Goal: Task Accomplishment & Management: Use online tool/utility

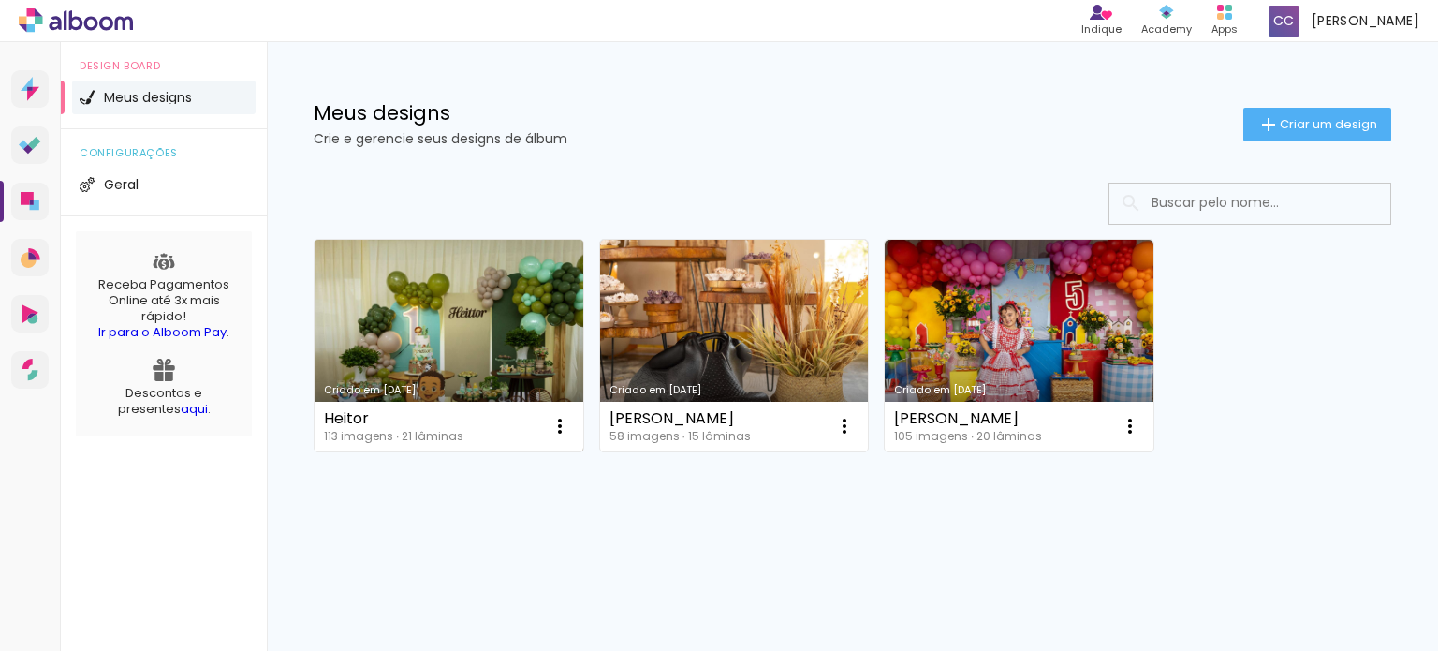
click at [456, 313] on link "Criado em [DATE]" at bounding box center [449, 346] width 269 height 212
